Goal: Information Seeking & Learning: Learn about a topic

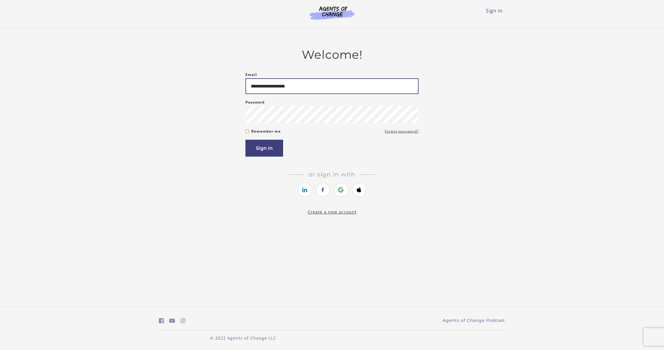
type input "**********"
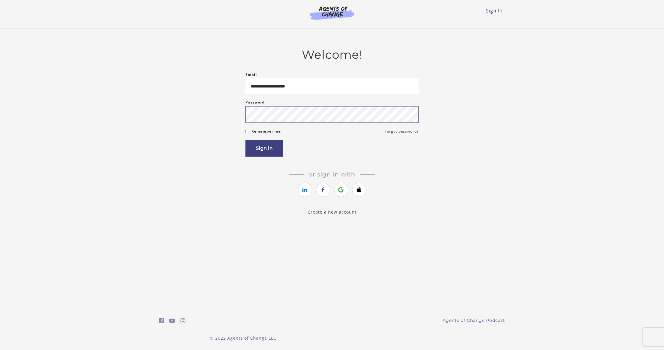
click at [264, 149] on button "Sign in" at bounding box center [264, 148] width 38 height 17
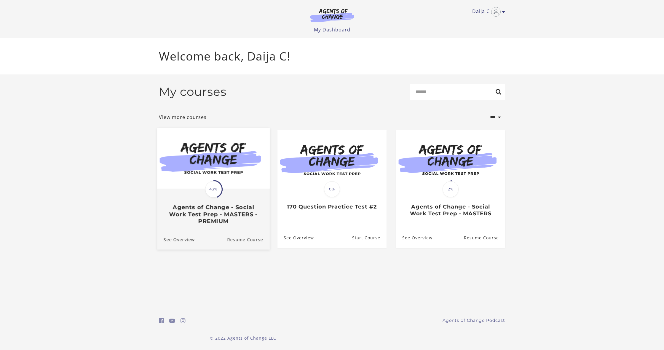
click at [206, 213] on h3 "Agents of Change - Social Work Test Prep - MASTERS - PREMIUM" at bounding box center [214, 214] width 100 height 21
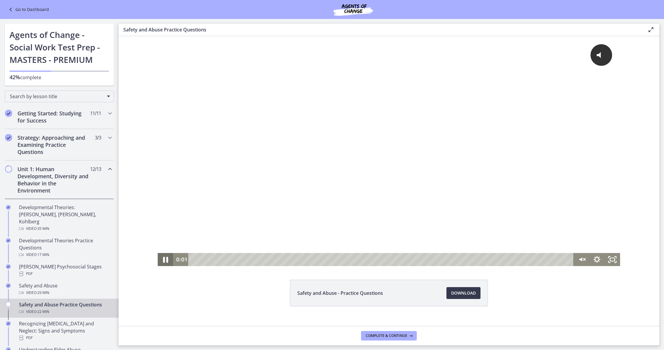
click at [165, 258] on icon "Pause" at bounding box center [165, 260] width 18 height 16
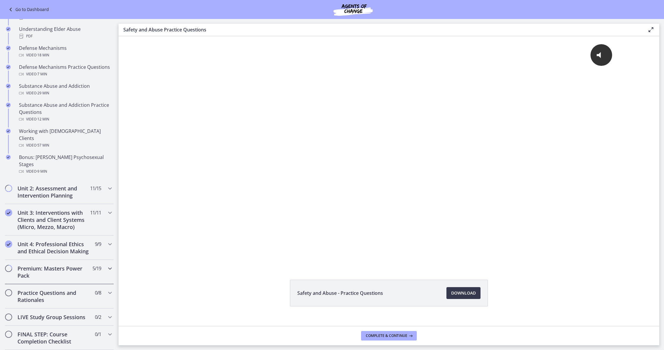
scroll to position [321, 0]
click at [108, 208] on icon "Chapters" at bounding box center [109, 211] width 7 height 7
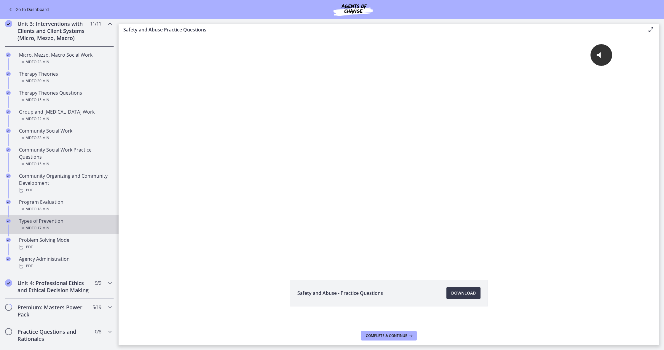
scroll to position [207, 0]
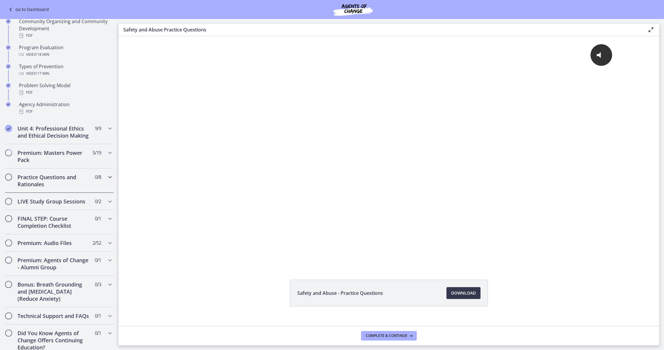
click at [109, 176] on icon "Chapters" at bounding box center [109, 176] width 7 height 7
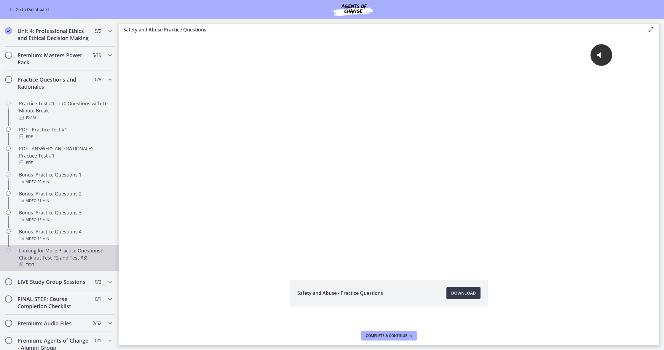
scroll to position [227, 0]
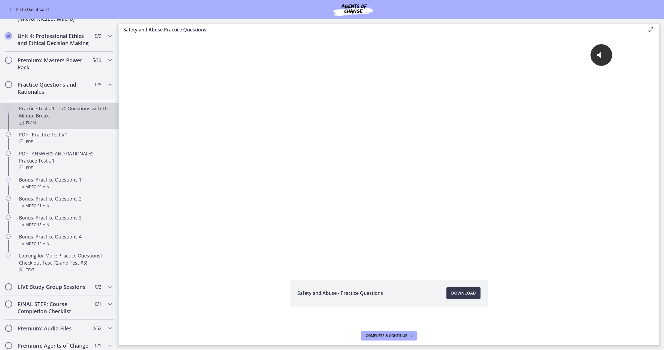
click at [84, 109] on div "Practice Test #1 - 170 Questions with 10 Minute Break Exam" at bounding box center [65, 115] width 93 height 21
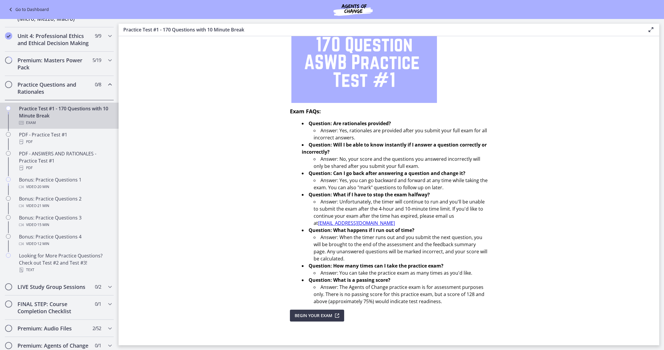
scroll to position [93, 0]
click at [81, 143] on div "PDF" at bounding box center [65, 141] width 93 height 7
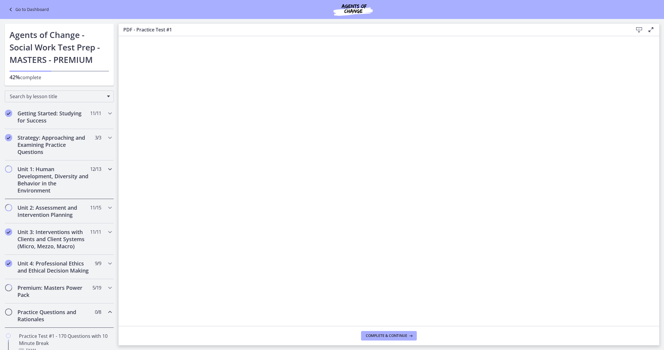
click at [111, 170] on icon "Chapters" at bounding box center [109, 168] width 7 height 7
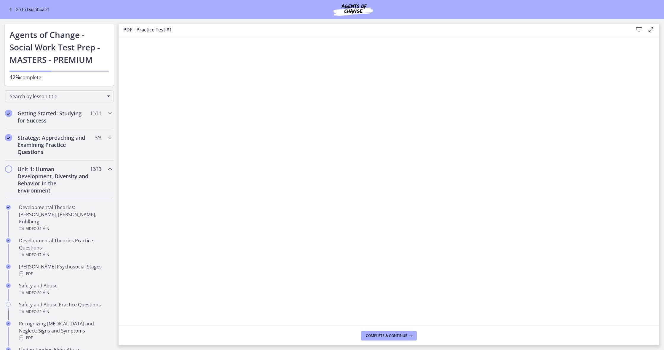
click at [27, 8] on link "Go to Dashboard" at bounding box center [28, 9] width 42 height 7
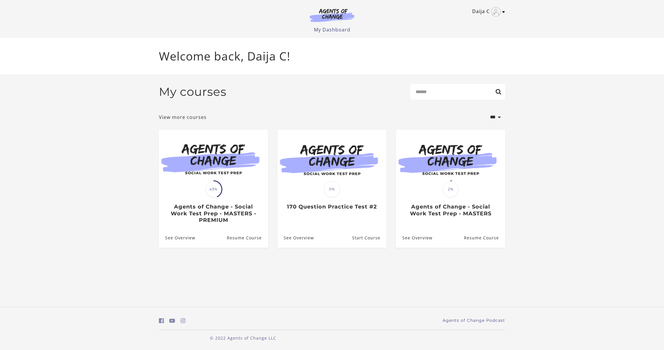
click at [503, 13] on icon "Toggle menu" at bounding box center [503, 11] width 3 height 5
click at [471, 42] on link "Sign Out" at bounding box center [481, 42] width 52 height 10
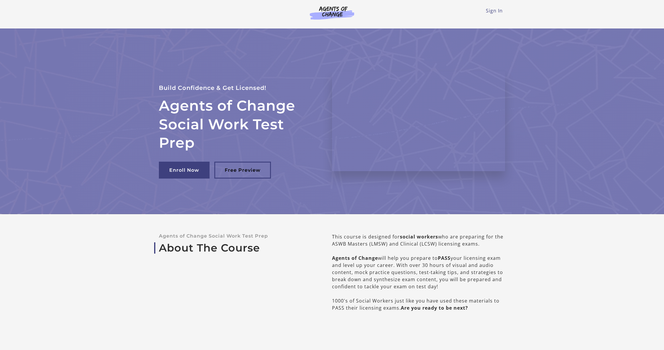
scroll to position [2, 0]
